Goal: Information Seeking & Learning: Find specific fact

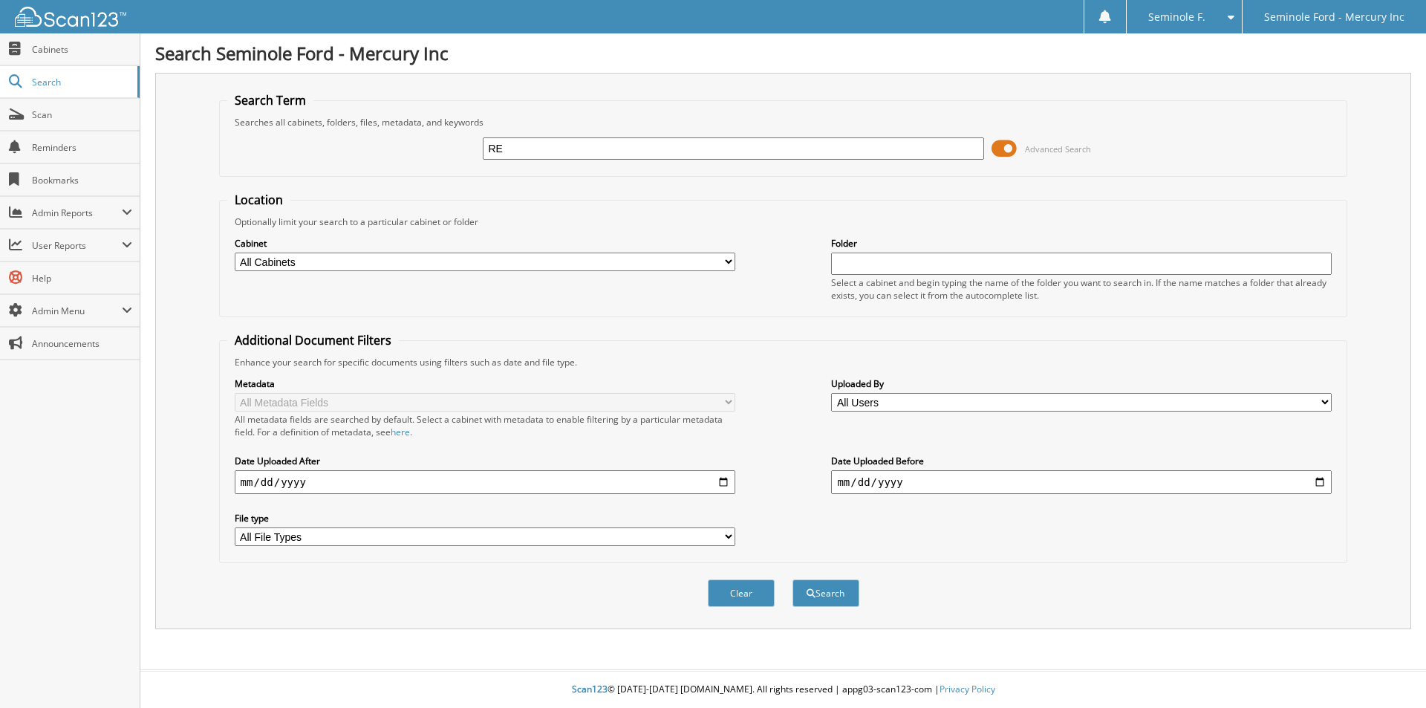
type input "R"
click at [97, 50] on span "Cabinets" at bounding box center [82, 49] width 100 height 13
type input "2025 PARTS AND SERVICE"
click at [837, 599] on button "Search" at bounding box center [825, 592] width 67 height 27
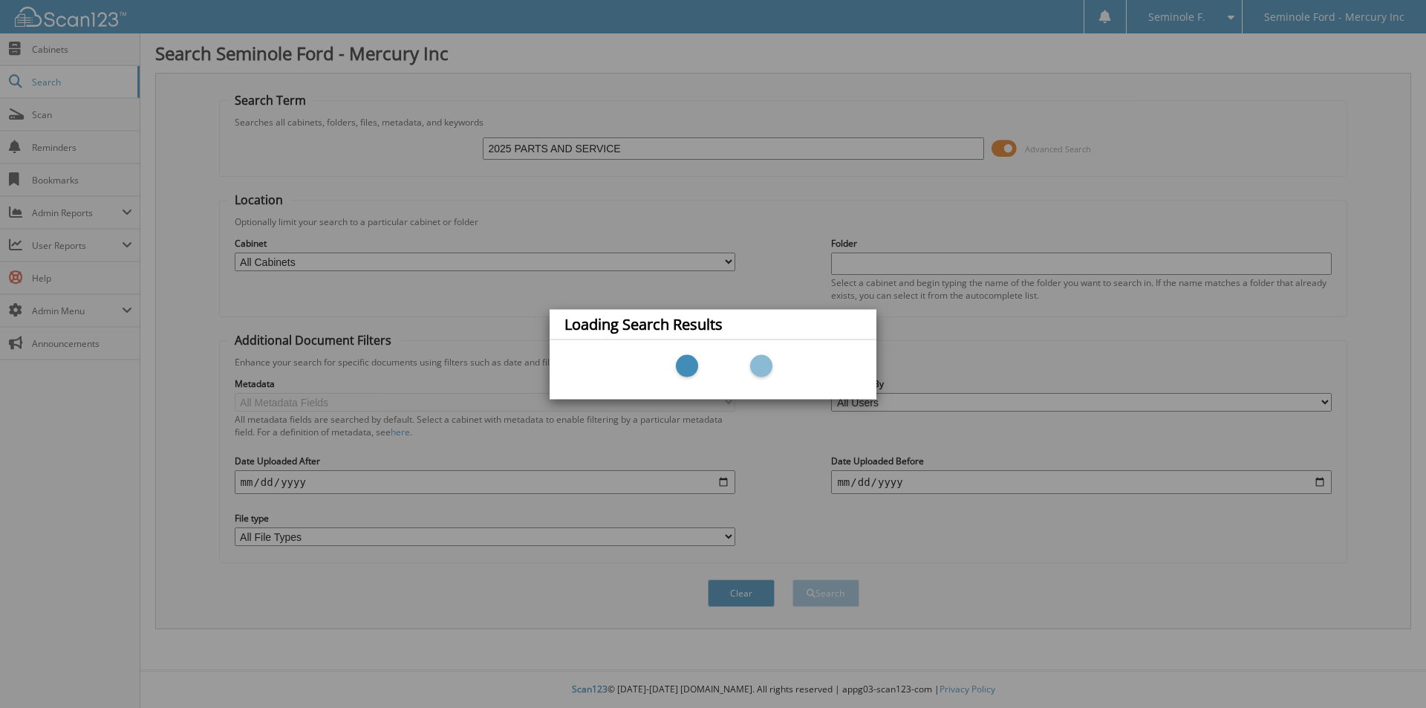
click at [734, 261] on div "Loading Search Results" at bounding box center [713, 354] width 1426 height 708
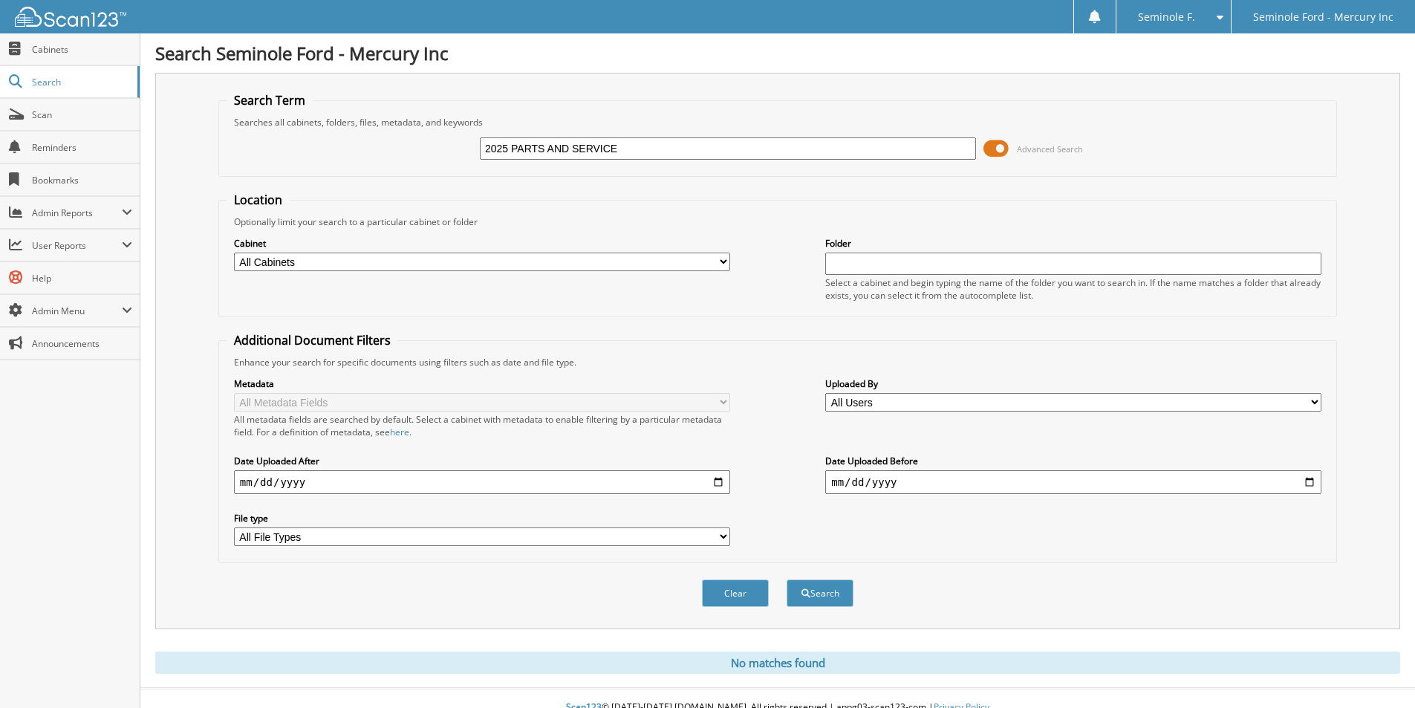
click at [714, 264] on select "All Cabinets ACCOUNTING CAR DEALS COMPANY DOC'S EMPLOYMENT FILES F&I DEALS HR" at bounding box center [482, 261] width 496 height 19
select select "7080"
click at [234, 252] on select "All Cabinets ACCOUNTING CAR DEALS COMPANY DOC'S EMPLOYMENT FILES F&I DEALS HR" at bounding box center [482, 261] width 496 height 19
click at [826, 605] on button "Search" at bounding box center [819, 592] width 67 height 27
click at [59, 59] on link "Cabinets" at bounding box center [70, 49] width 140 height 32
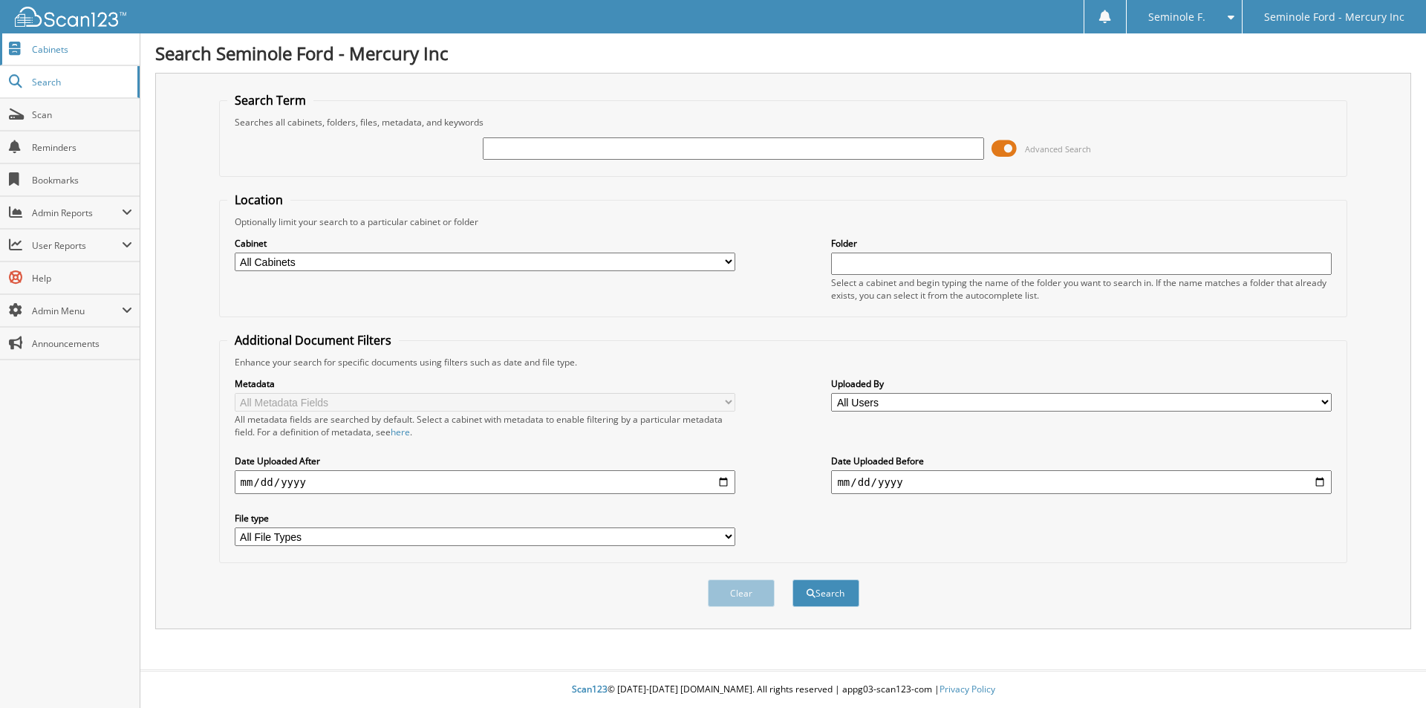
click at [64, 46] on span "Cabinets" at bounding box center [82, 49] width 100 height 13
click at [616, 143] on input "text" at bounding box center [733, 148] width 501 height 22
type input "2025 PARTS AND SERVICE DEPOSITS"
click at [625, 258] on select "All Cabinets ACCOUNTING CAR DEALS COMPANY DOC'S EMPLOYMENT FILES F&I DEALS HR" at bounding box center [485, 261] width 501 height 19
select select "7080"
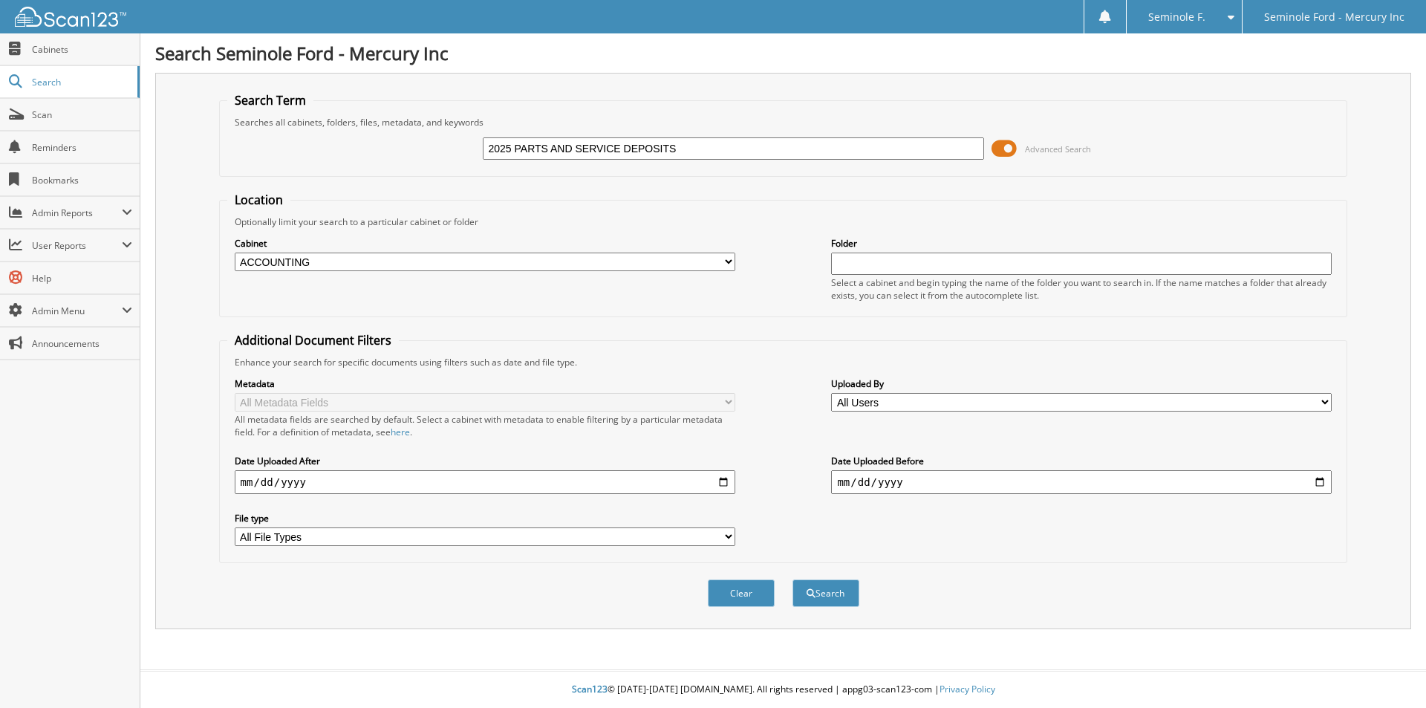
click at [235, 252] on select "All Cabinets ACCOUNTING CAR DEALS COMPANY DOC'S EMPLOYMENT FILES F&I DEALS HR" at bounding box center [485, 261] width 501 height 19
click at [812, 599] on button "Search" at bounding box center [825, 592] width 67 height 27
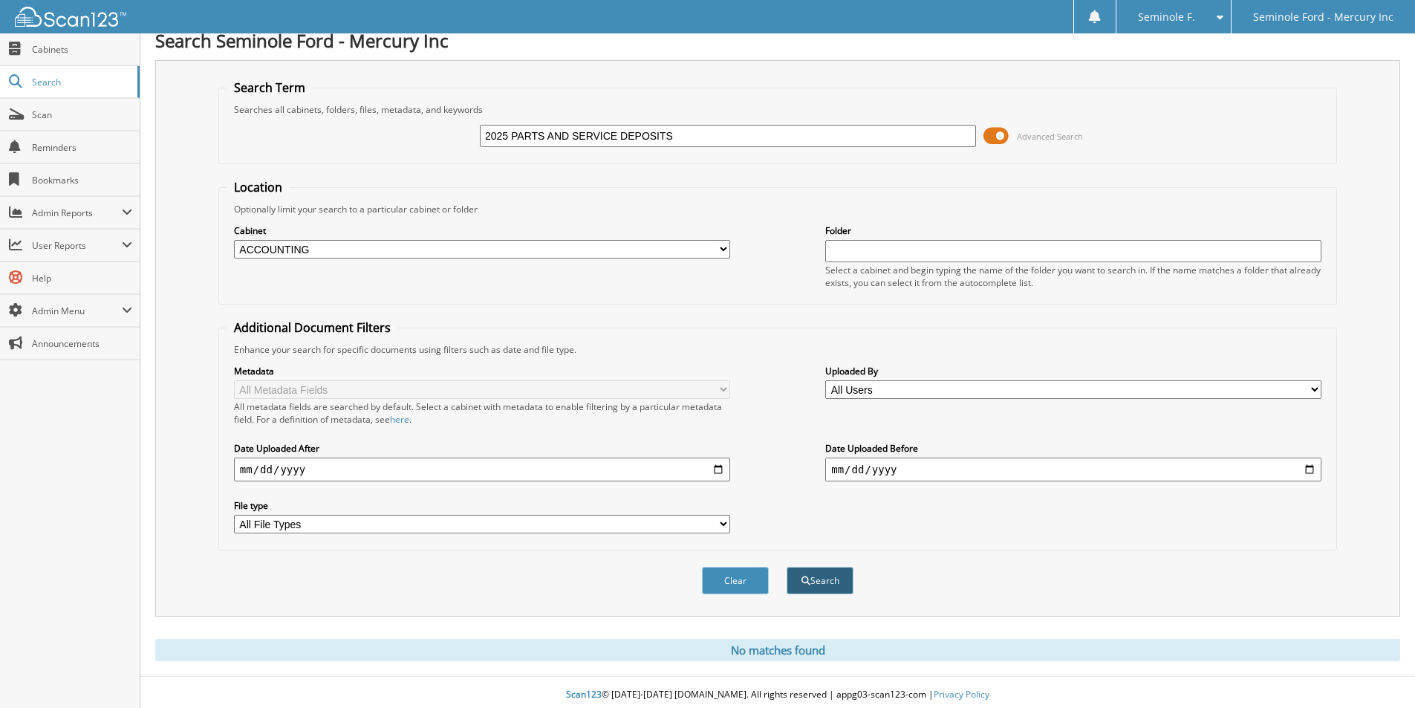
scroll to position [19, 0]
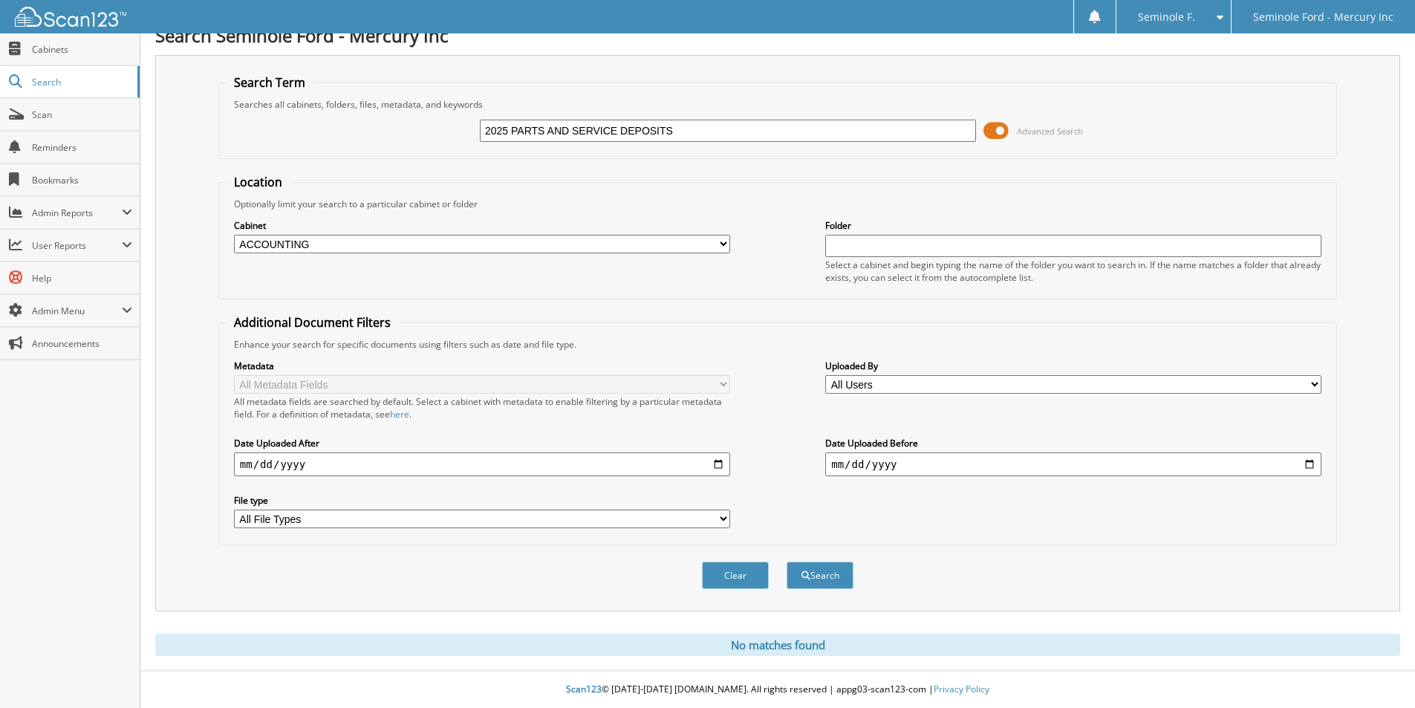
drag, startPoint x: 685, startPoint y: 131, endPoint x: 581, endPoint y: 129, distance: 104.0
click at [581, 129] on input "2025 PARTS AND SERVICE DEPOSITS" at bounding box center [728, 131] width 496 height 22
type input "2025 PERVICE DEPOSITSARTS AND S"
drag, startPoint x: 682, startPoint y: 124, endPoint x: 474, endPoint y: 126, distance: 207.9
click at [474, 126] on div "2025 PERVICE DEPOSITSARTS AND S Advanced Search" at bounding box center [777, 131] width 1102 height 40
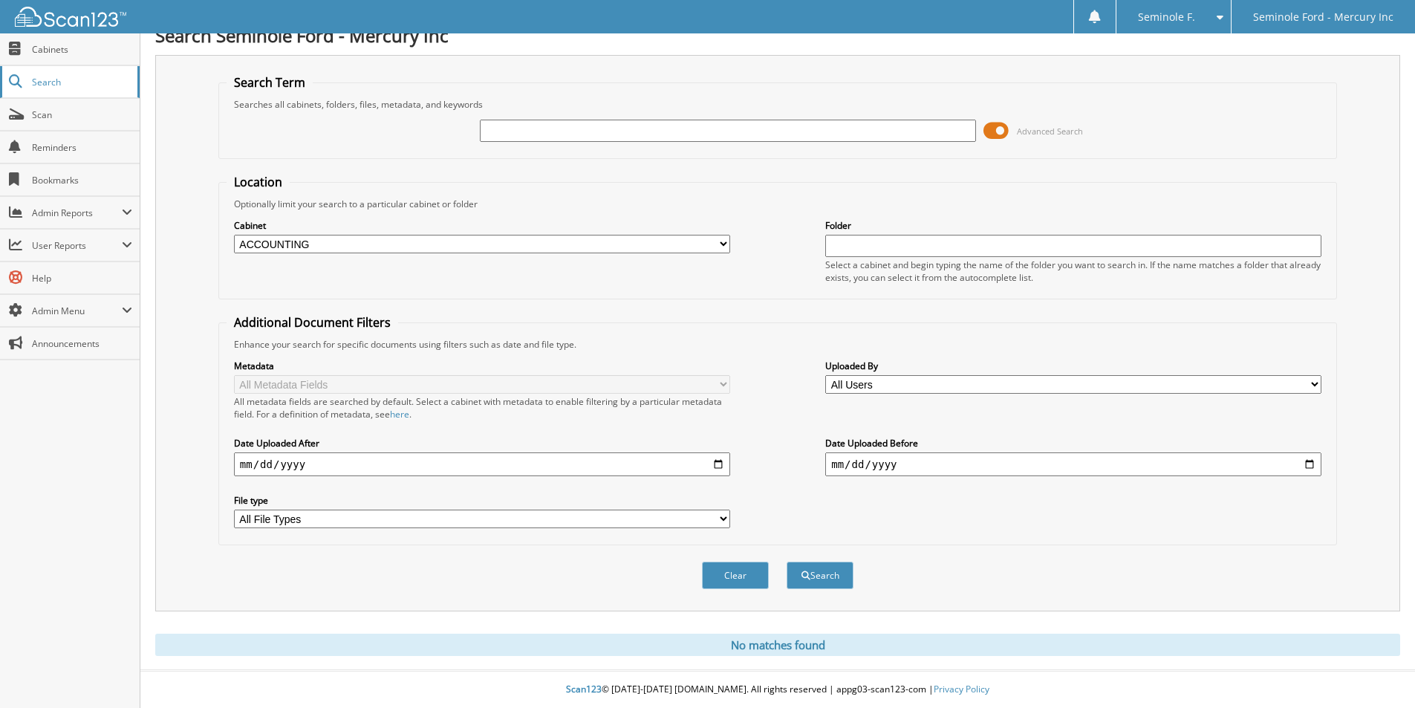
click at [59, 75] on link "Search" at bounding box center [70, 82] width 140 height 32
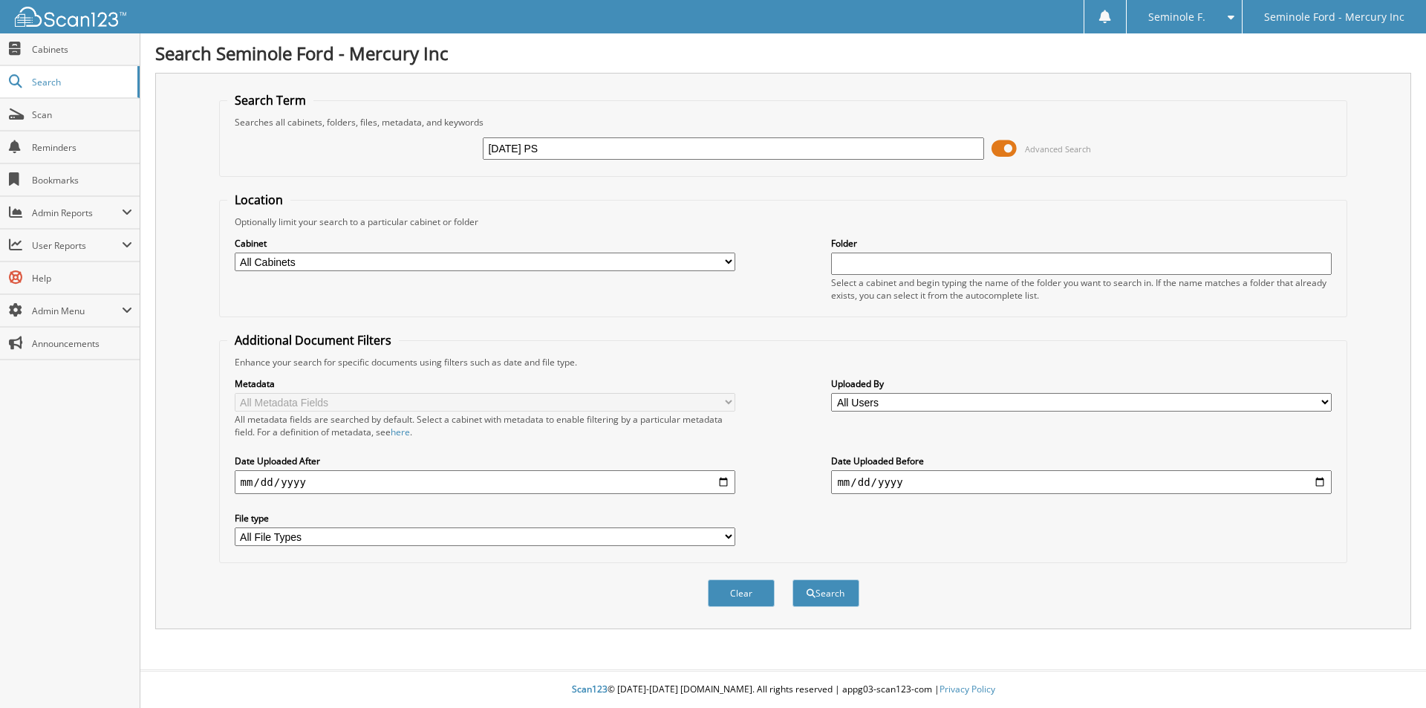
type input "[DATE] PS"
click at [792, 579] on button "Search" at bounding box center [825, 592] width 67 height 27
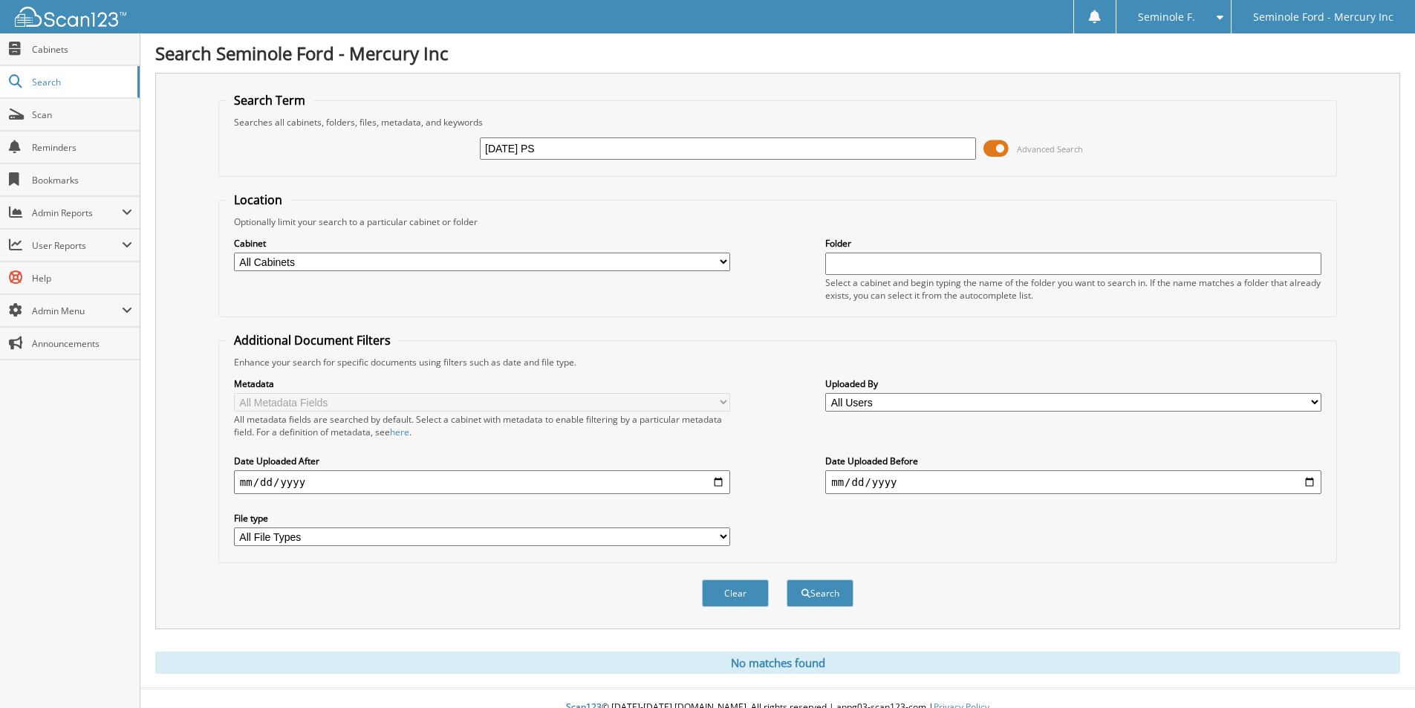
drag, startPoint x: 0, startPoint y: 0, endPoint x: 554, endPoint y: 266, distance: 614.5
click at [554, 266] on select "All Cabinets ACCOUNTING CAR DEALS COMPANY DOC'S EMPLOYMENT FILES F&I DEALS HR" at bounding box center [482, 261] width 496 height 19
select select "7080"
click at [234, 252] on select "All Cabinets ACCOUNTING CAR DEALS COMPANY DOC'S EMPLOYMENT FILES F&I DEALS HR" at bounding box center [482, 261] width 496 height 19
click at [819, 603] on button "Search" at bounding box center [819, 592] width 67 height 27
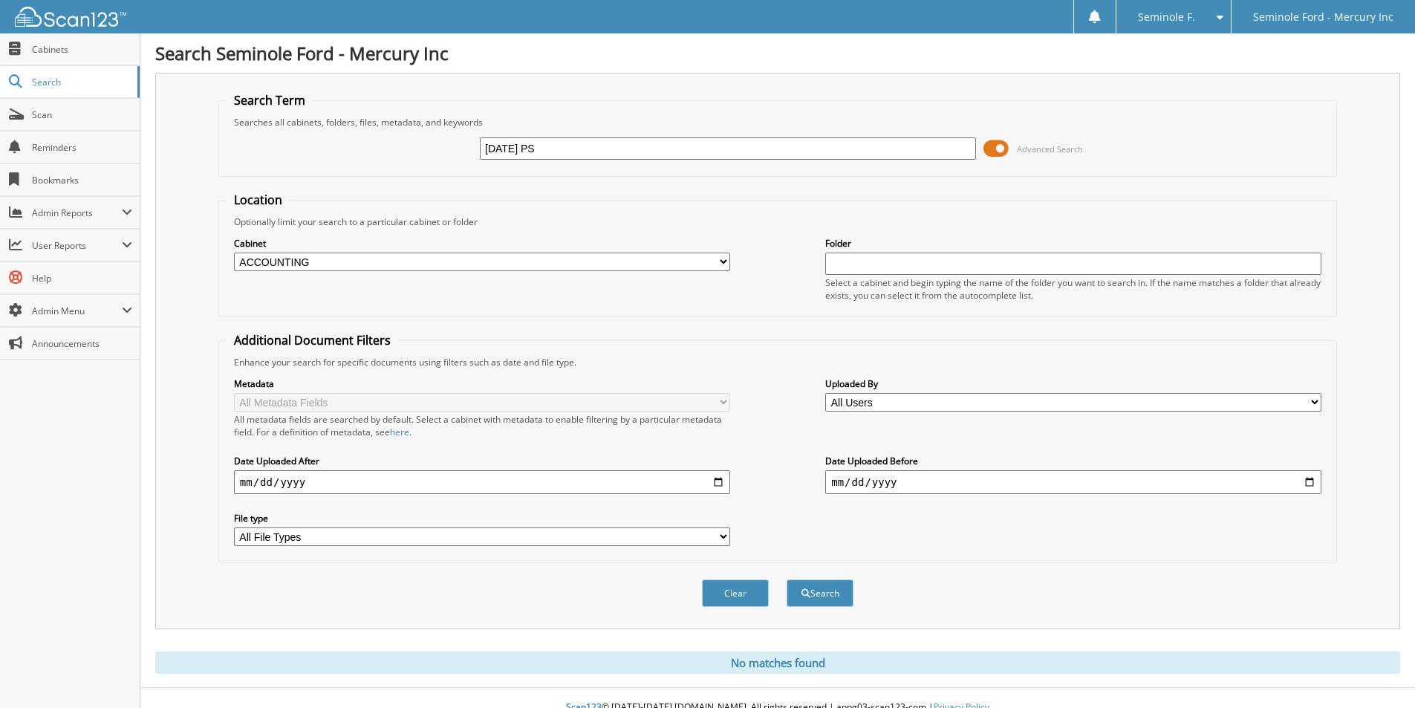
click at [550, 146] on input "09/20/2025 PS" at bounding box center [728, 148] width 496 height 22
drag, startPoint x: 559, startPoint y: 145, endPoint x: 537, endPoint y: 148, distance: 22.5
click at [537, 148] on input "09/20/2025 PS" at bounding box center [728, 148] width 496 height 22
type input "09/20/2025"
click at [834, 605] on button "Search" at bounding box center [819, 592] width 67 height 27
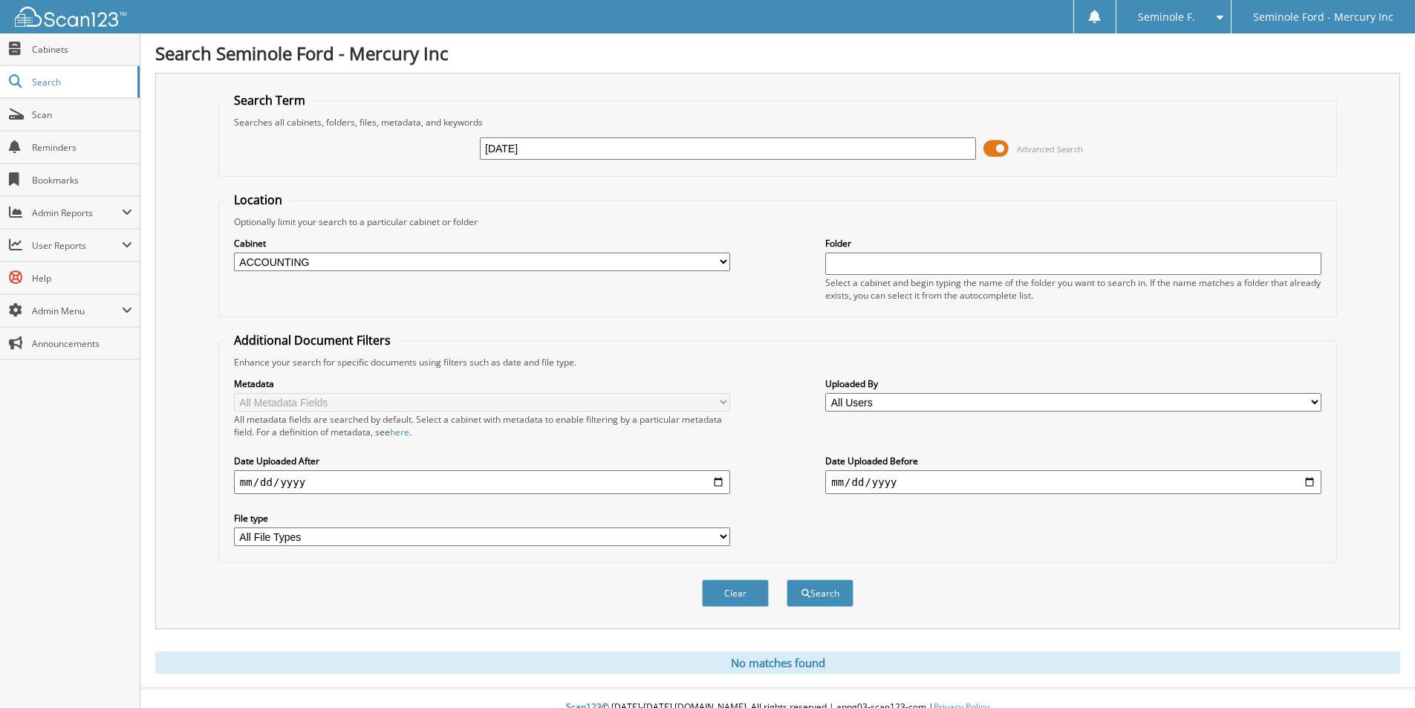
drag, startPoint x: 544, startPoint y: 148, endPoint x: 515, endPoint y: 147, distance: 29.7
click at [515, 147] on input "[DATE]" at bounding box center [728, 148] width 496 height 22
type input "[DATE]"
click at [820, 594] on button "Search" at bounding box center [819, 592] width 67 height 27
click at [512, 151] on input "09/20/25" at bounding box center [728, 148] width 496 height 22
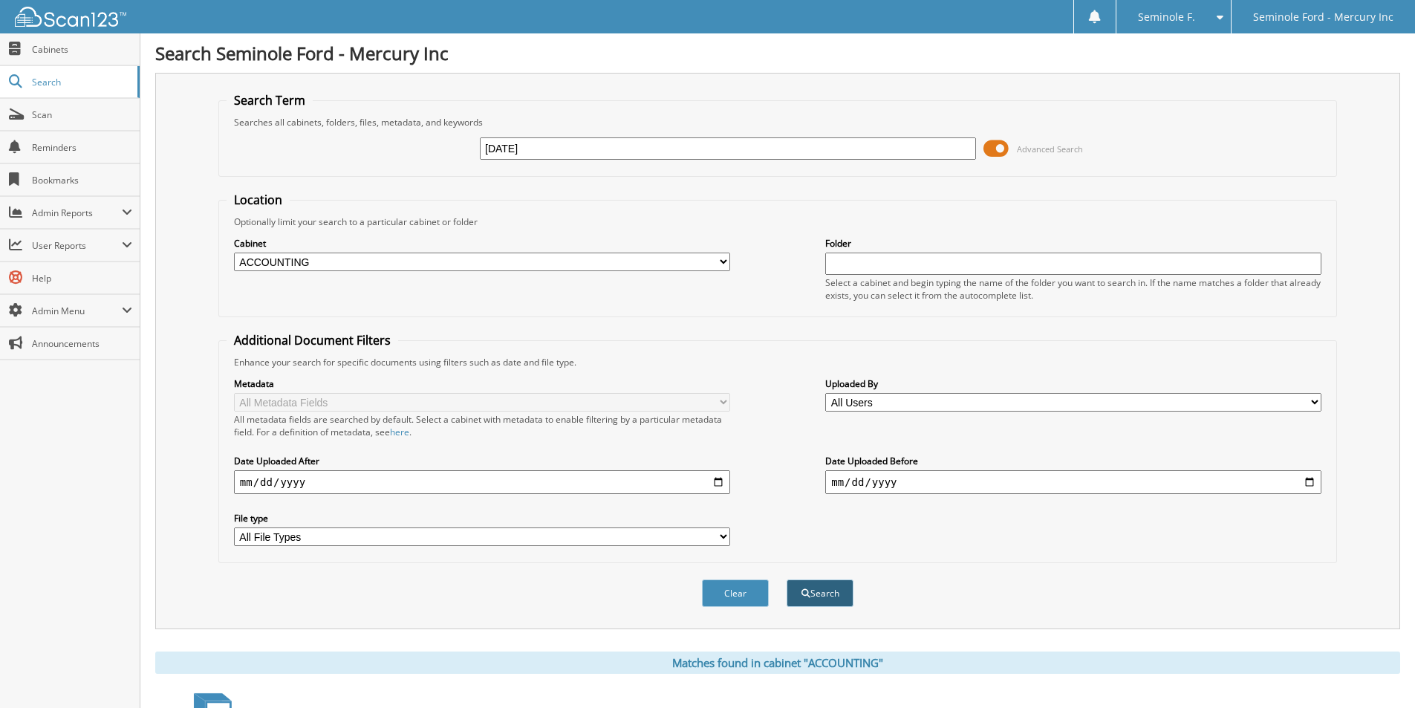
type input "09/18/25"
click at [838, 591] on button "Search" at bounding box center [819, 592] width 67 height 27
click at [48, 114] on span "Scan" at bounding box center [82, 114] width 100 height 13
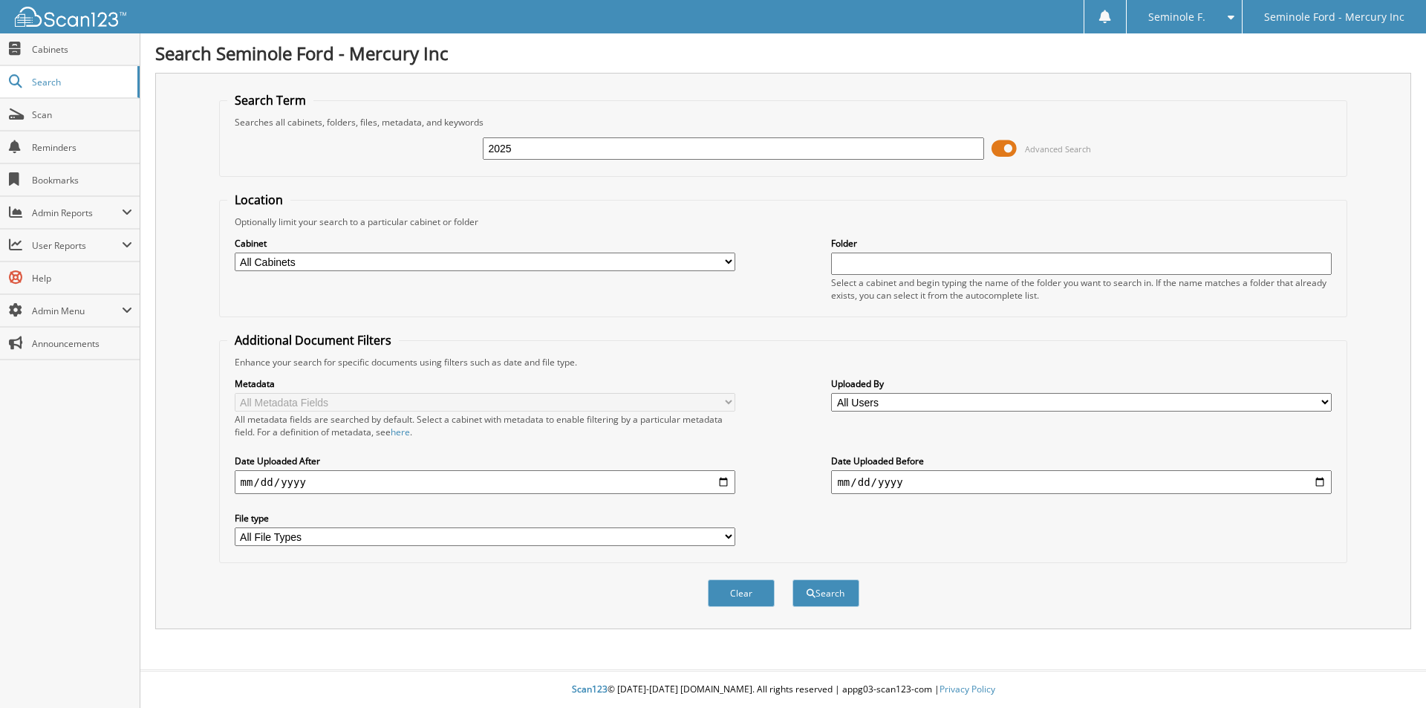
type input "2025 PARTS AND SERVICE DEPOSITS"
click at [332, 263] on select "All Cabinets ACCOUNTING CAR DEALS COMPANY DOC'S EMPLOYMENT FILES F&I DEALS HR" at bounding box center [485, 261] width 501 height 19
select select "7080"
click at [235, 252] on select "All Cabinets ACCOUNTING CAR DEALS COMPANY DOC'S EMPLOYMENT FILES F&I DEALS HR" at bounding box center [485, 261] width 501 height 19
click at [310, 485] on input "date" at bounding box center [485, 482] width 501 height 24
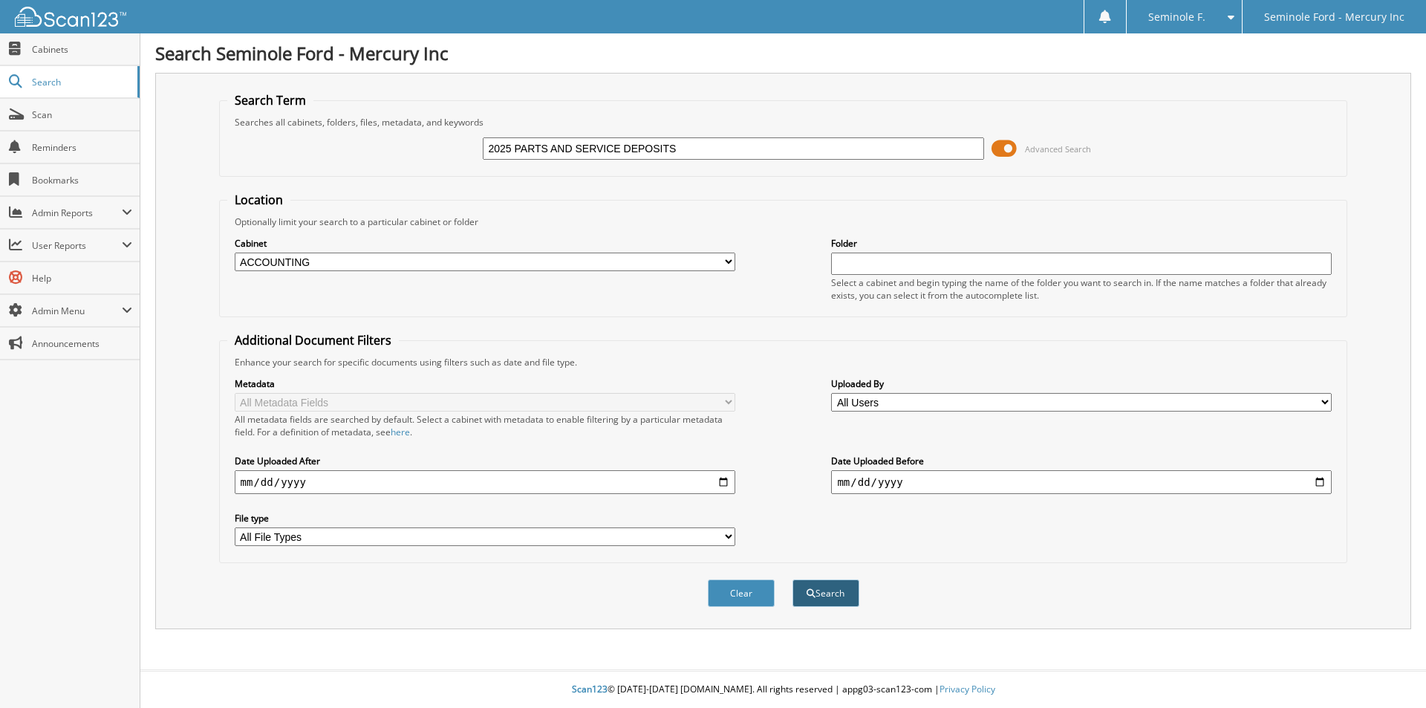
click at [832, 596] on button "Search" at bounding box center [825, 592] width 67 height 27
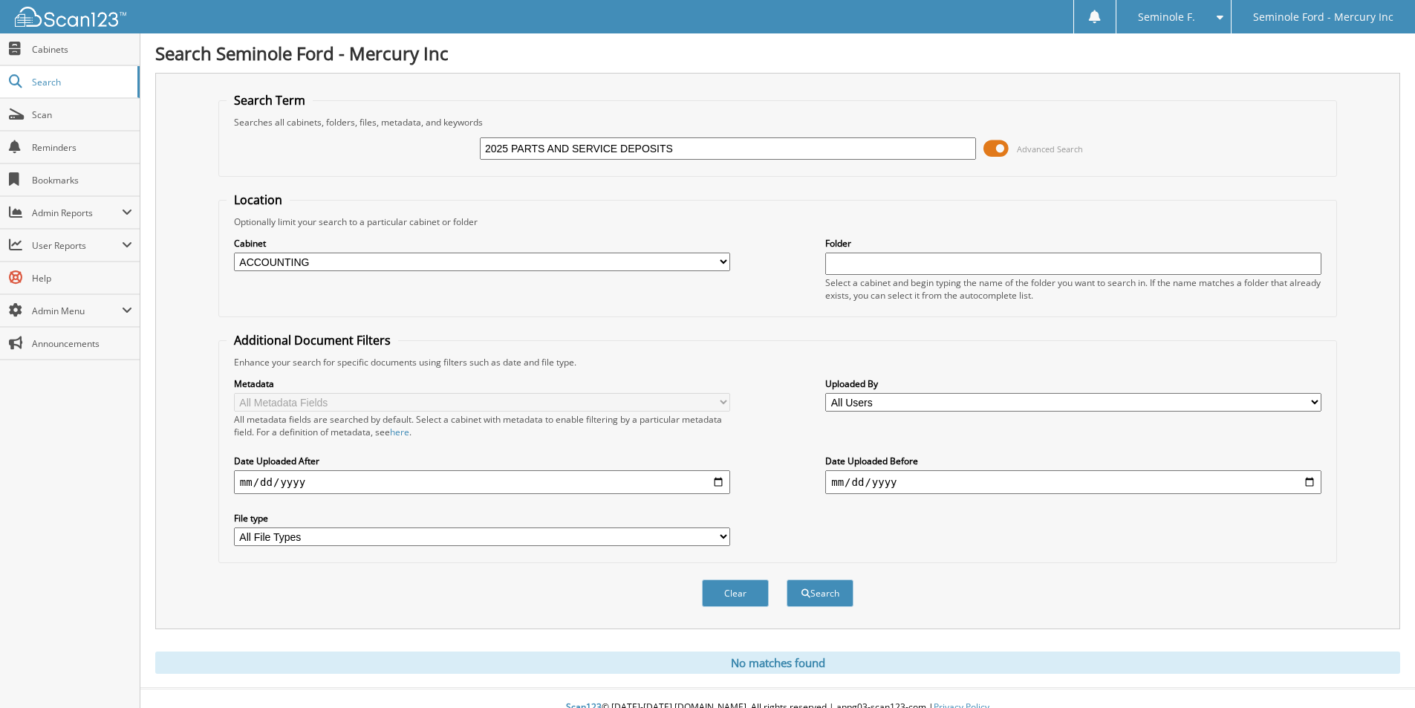
click at [570, 147] on input "2025 PARTS AND SERVICE DEPOSITS" at bounding box center [728, 148] width 496 height 22
type input "2025 PARTS & SERVICE DEPOSITS"
click at [818, 596] on button "Search" at bounding box center [819, 592] width 67 height 27
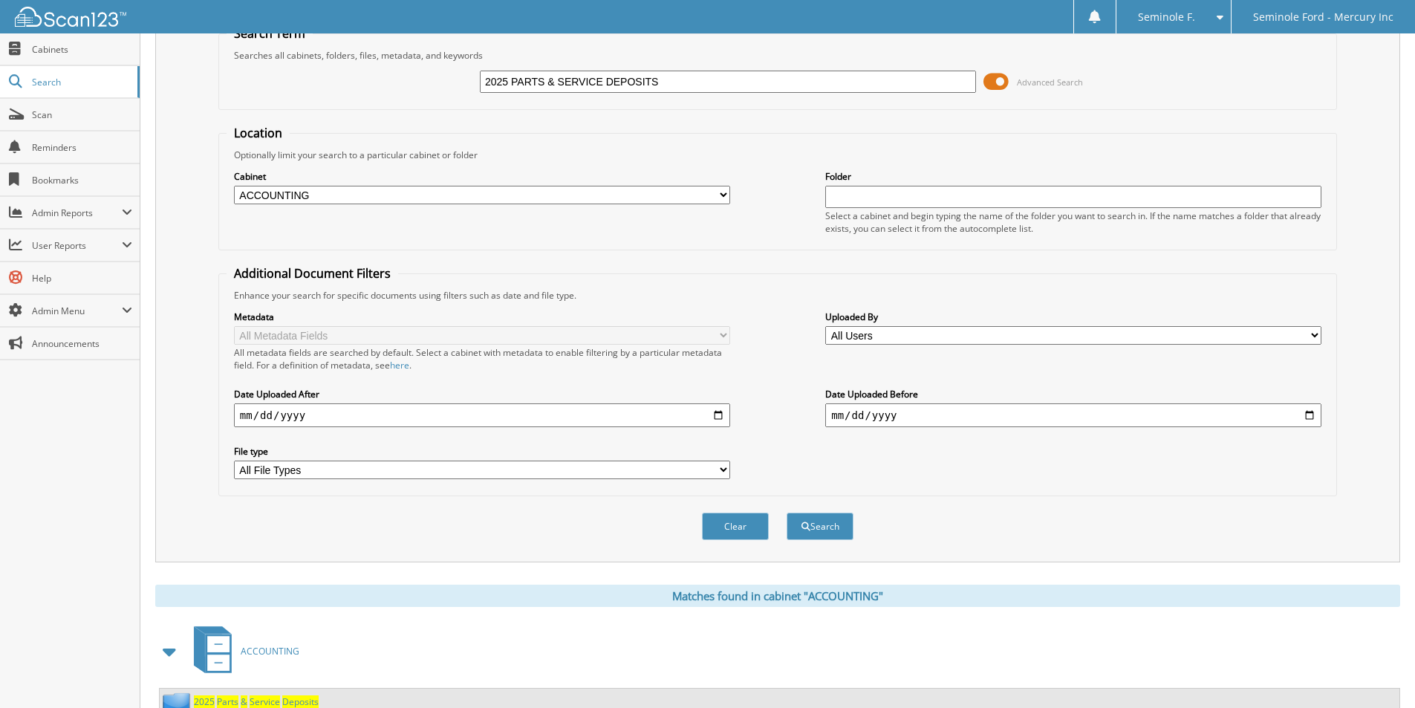
scroll to position [205, 0]
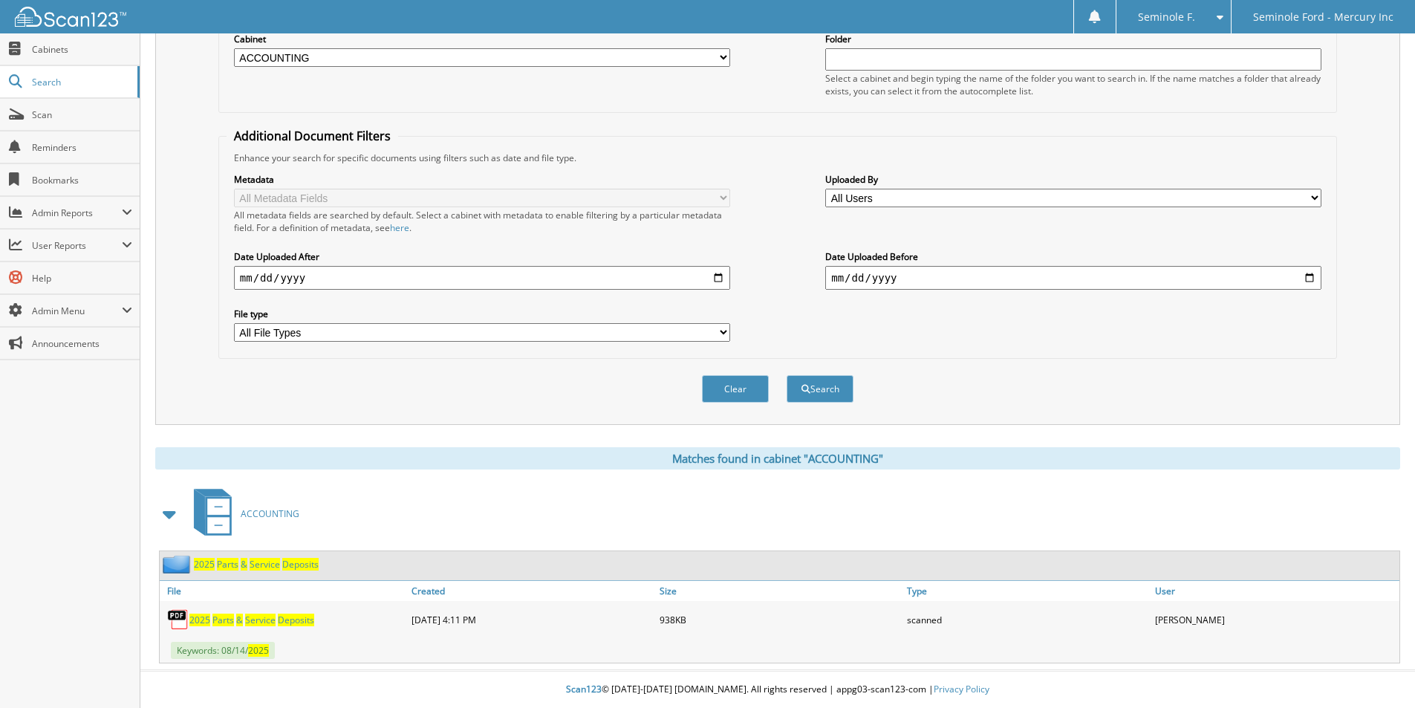
click at [269, 563] on span "Service" at bounding box center [265, 564] width 30 height 13
